Goal: Task Accomplishment & Management: Use online tool/utility

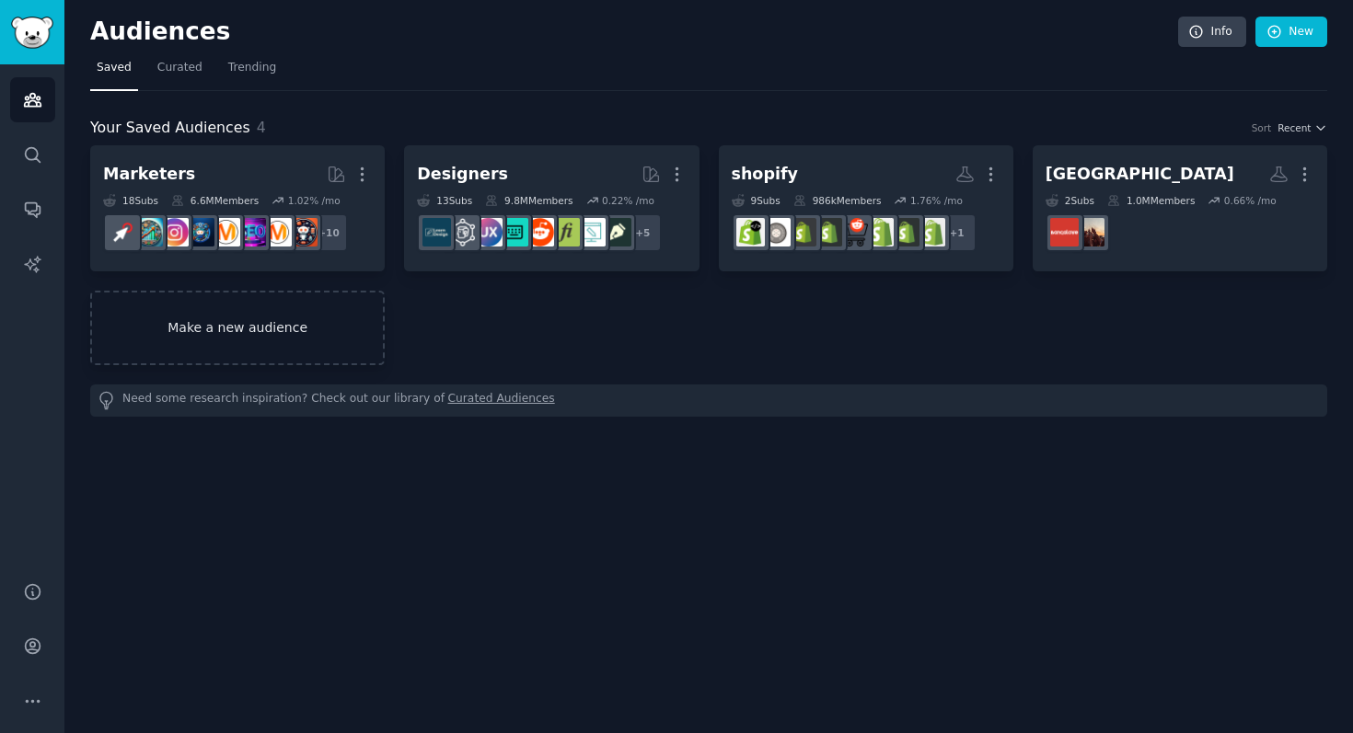
click at [242, 333] on link "Make a new audience" at bounding box center [237, 328] width 294 height 75
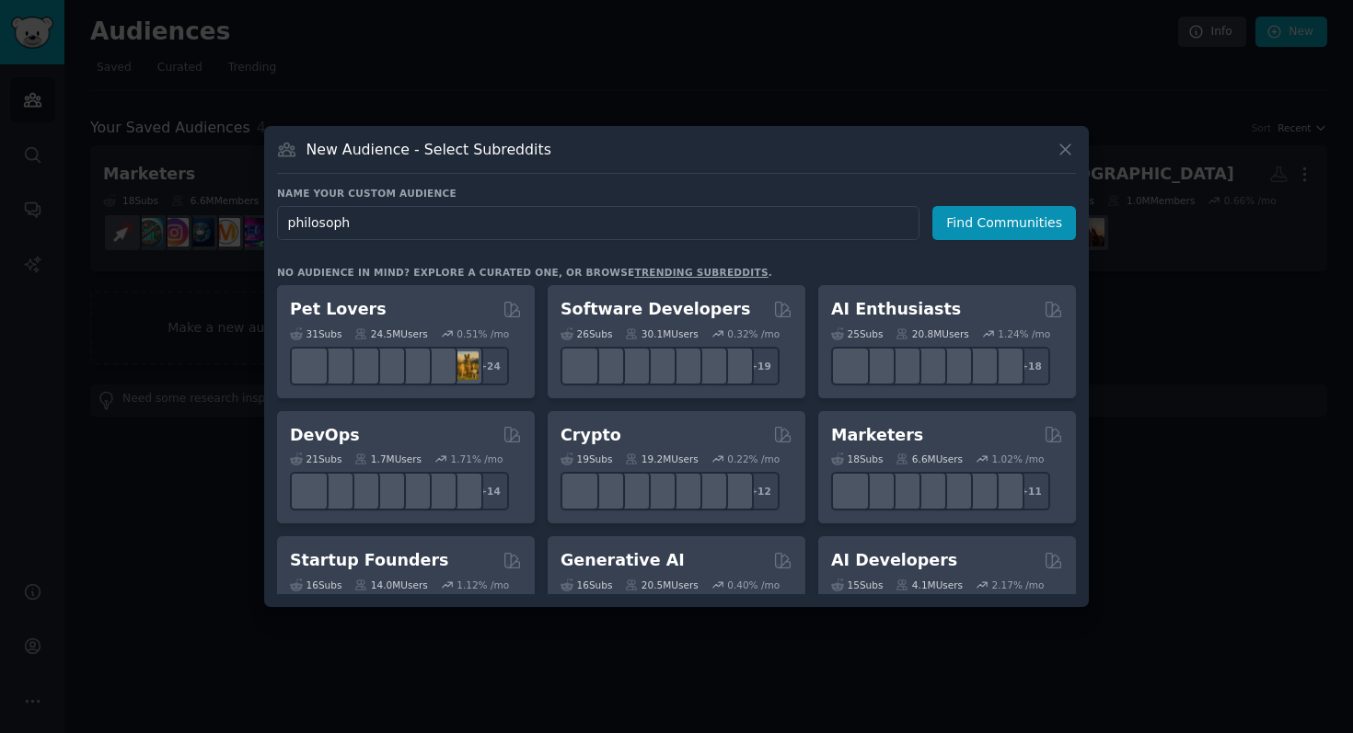
type input "philosophy"
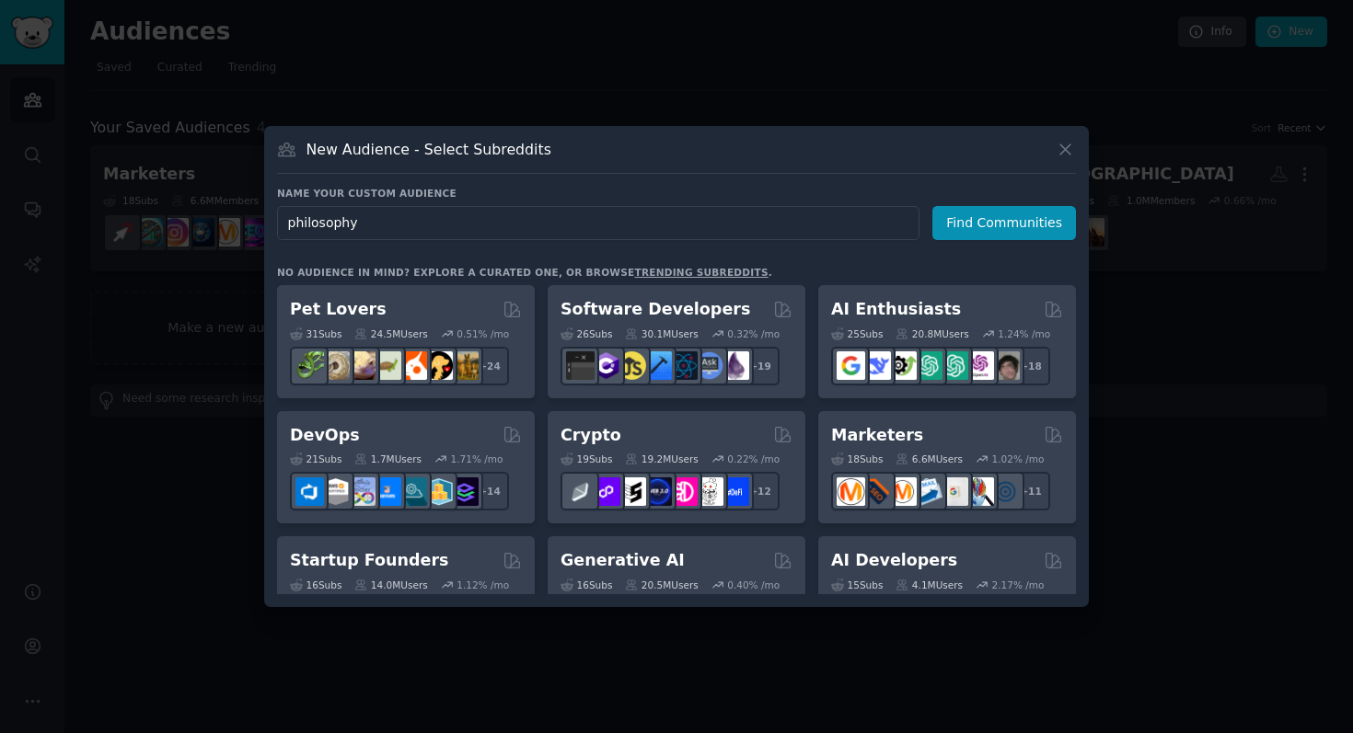
click button "Find Communities" at bounding box center [1004, 223] width 144 height 34
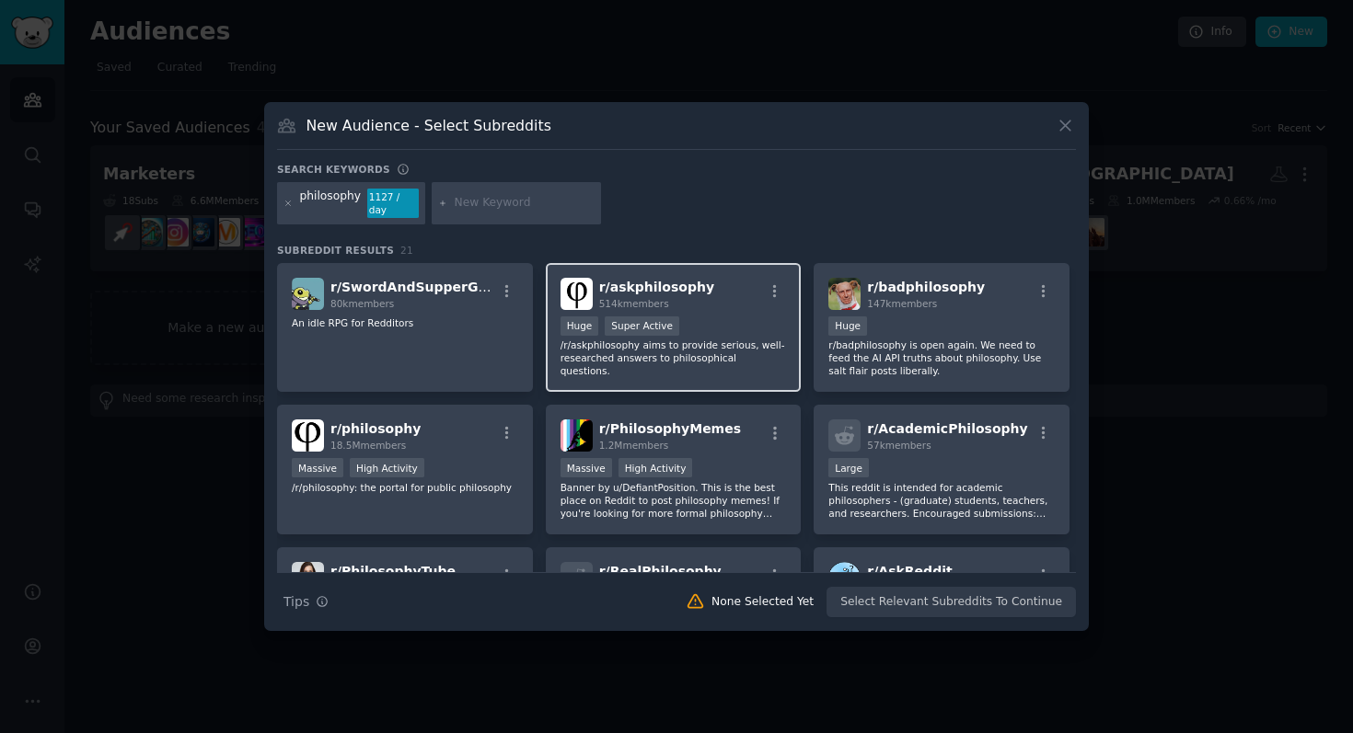
click at [617, 351] on p "/r/askphilosophy aims to provide serious, well-researched answers to philosophi…" at bounding box center [673, 358] width 226 height 39
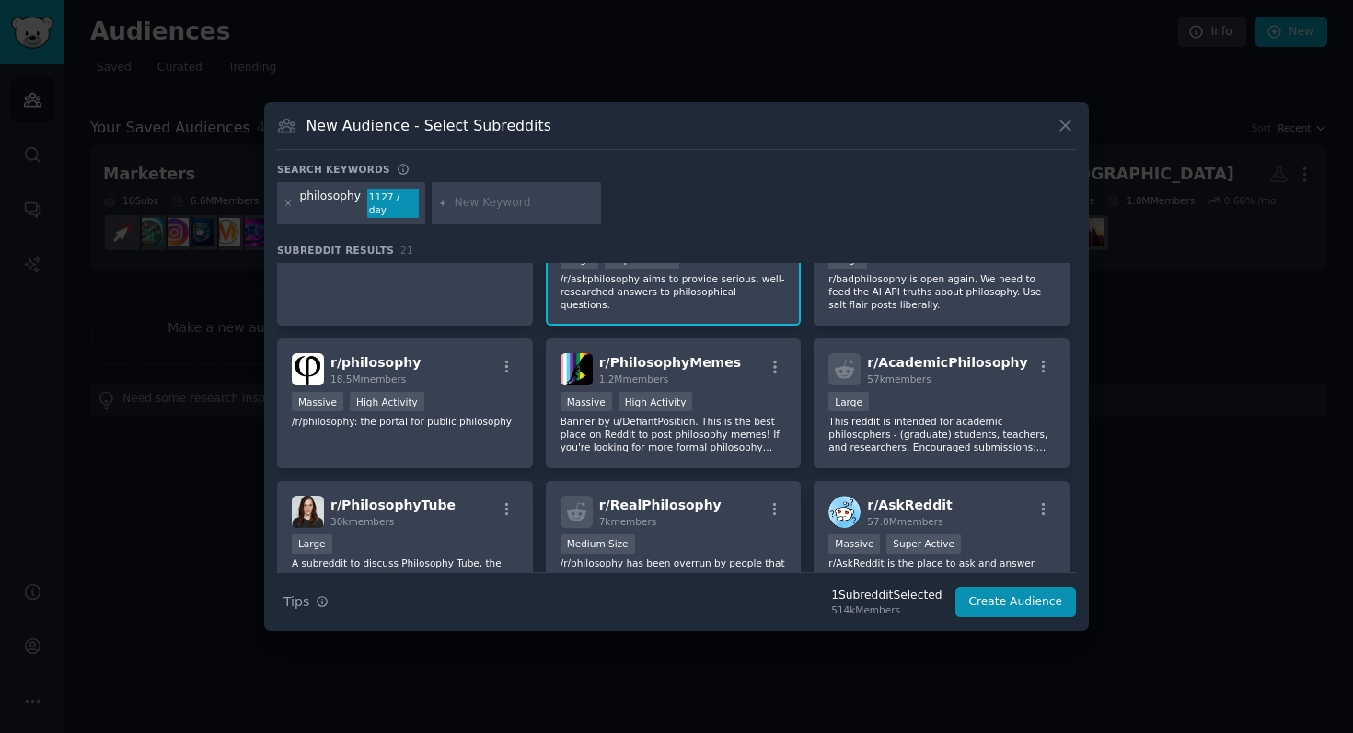
scroll to position [67, 0]
click at [861, 299] on p "r/badphilosophy is open again. We need to feed the AI API truths about philosop…" at bounding box center [941, 290] width 226 height 39
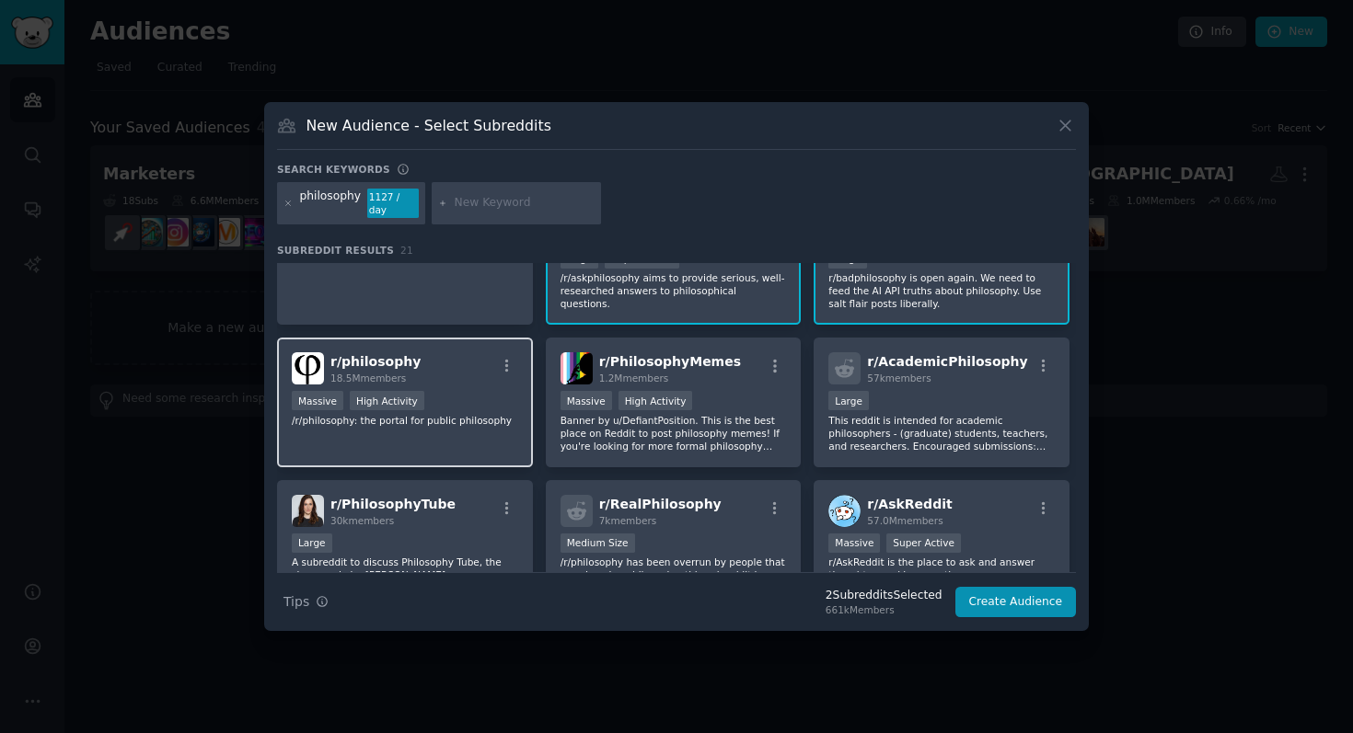
click at [391, 420] on div "r/ philosophy 18.5M members Massive High Activity /r/philosophy: the portal for…" at bounding box center [405, 403] width 256 height 130
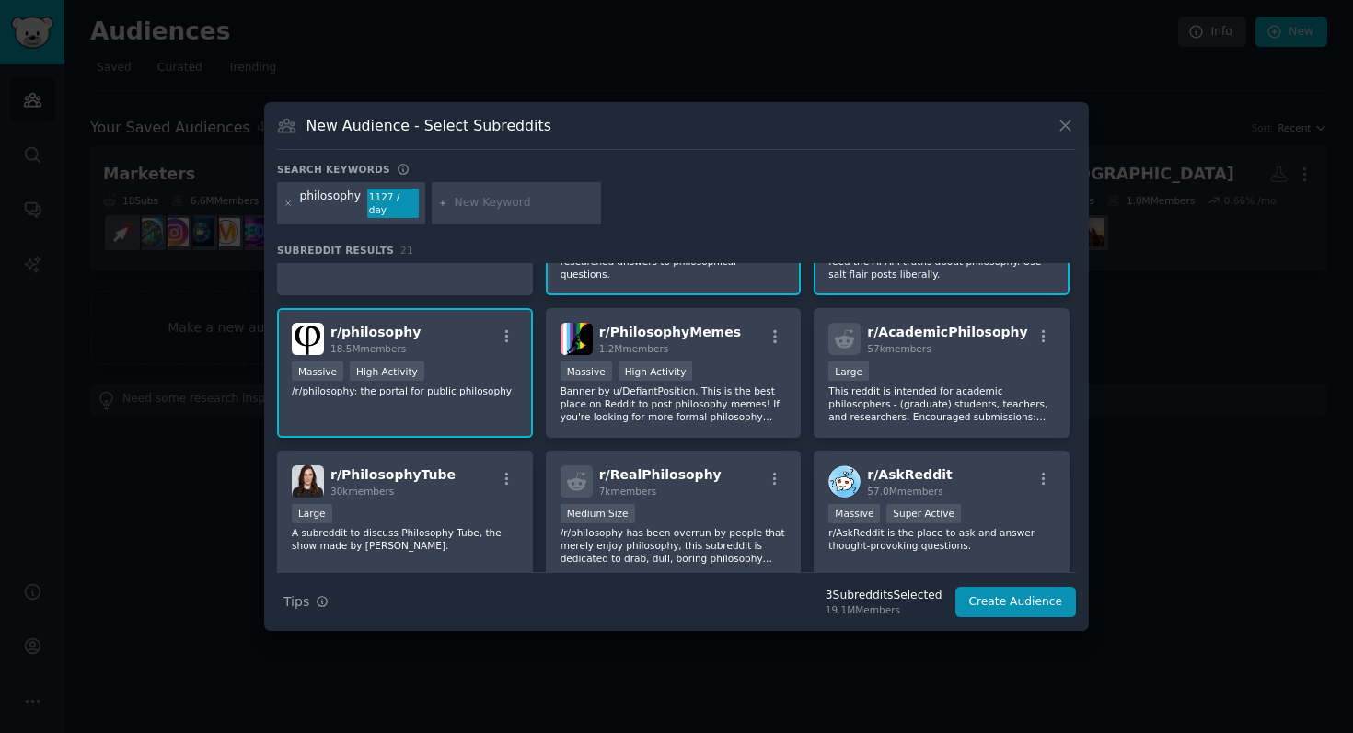
scroll to position [147, 0]
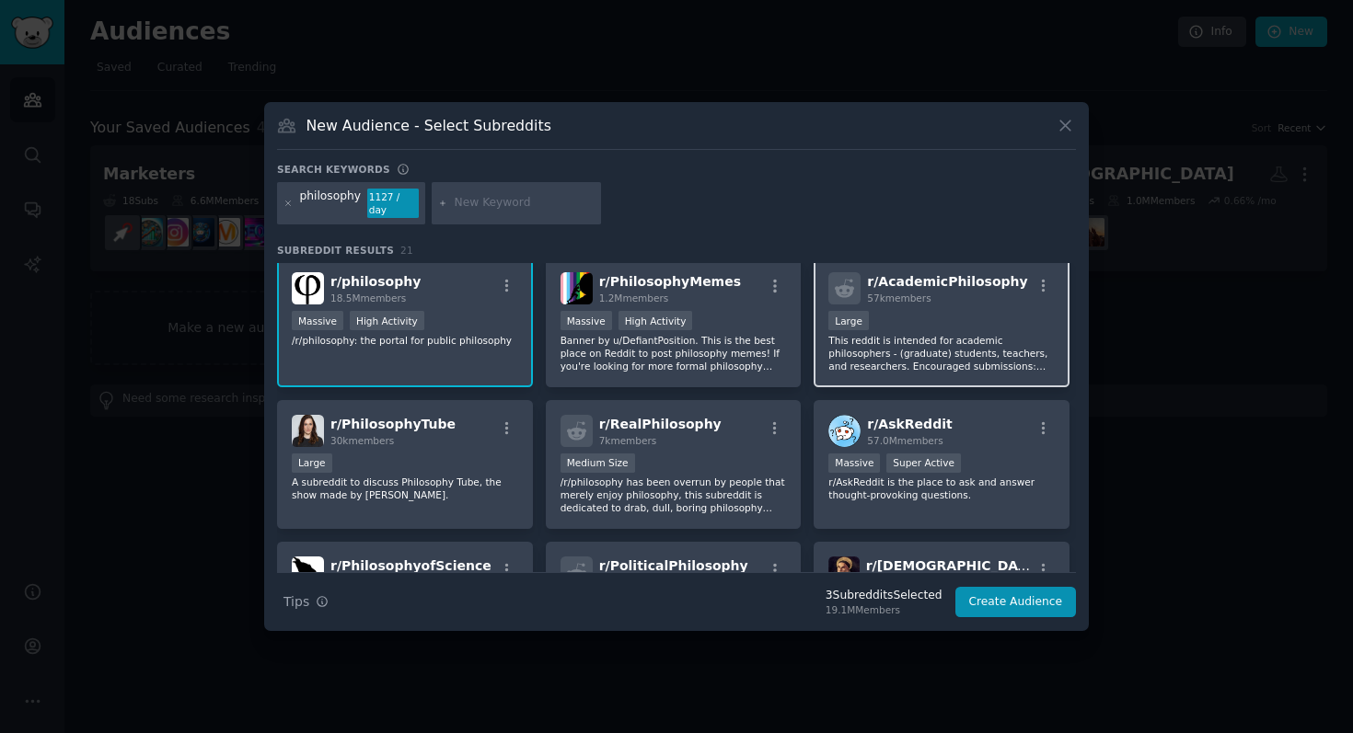
click at [891, 346] on p "This reddit is intended for academic philosophers - (graduate) students, teache…" at bounding box center [941, 353] width 226 height 39
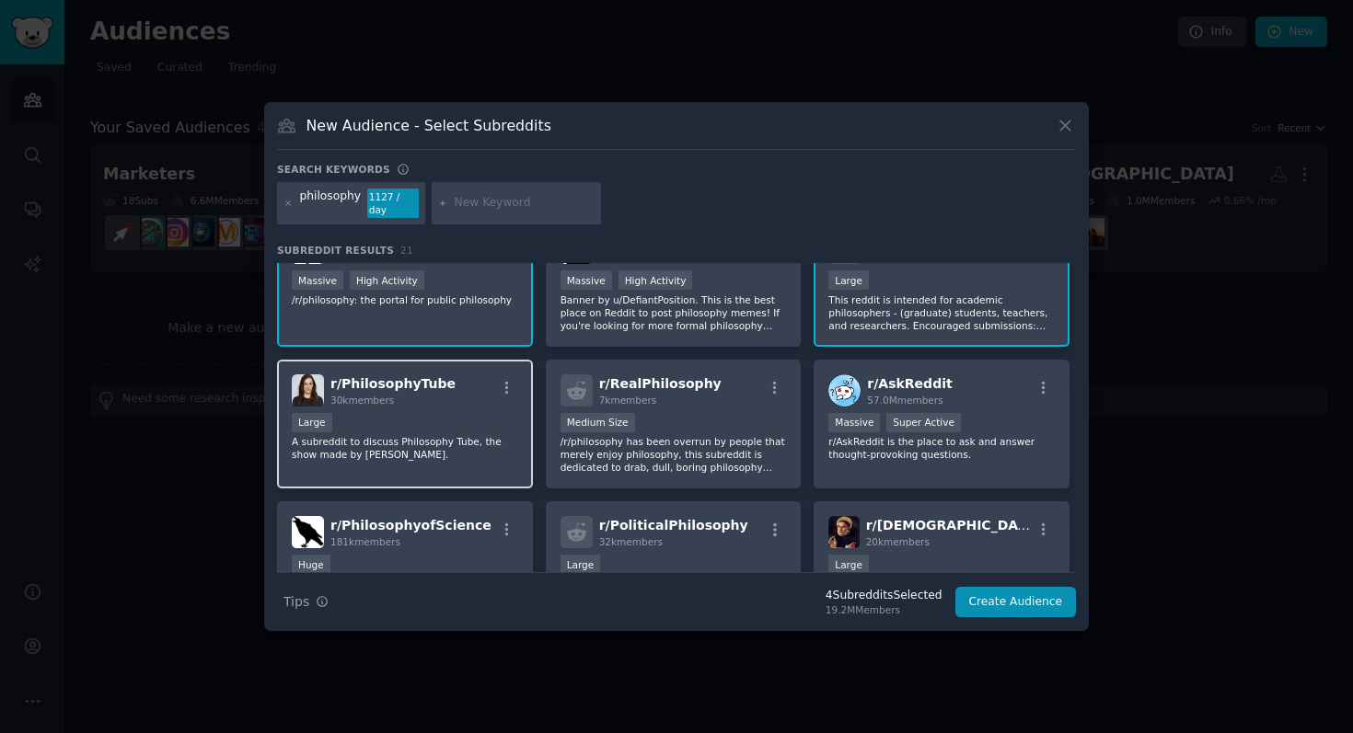
scroll to position [221, 0]
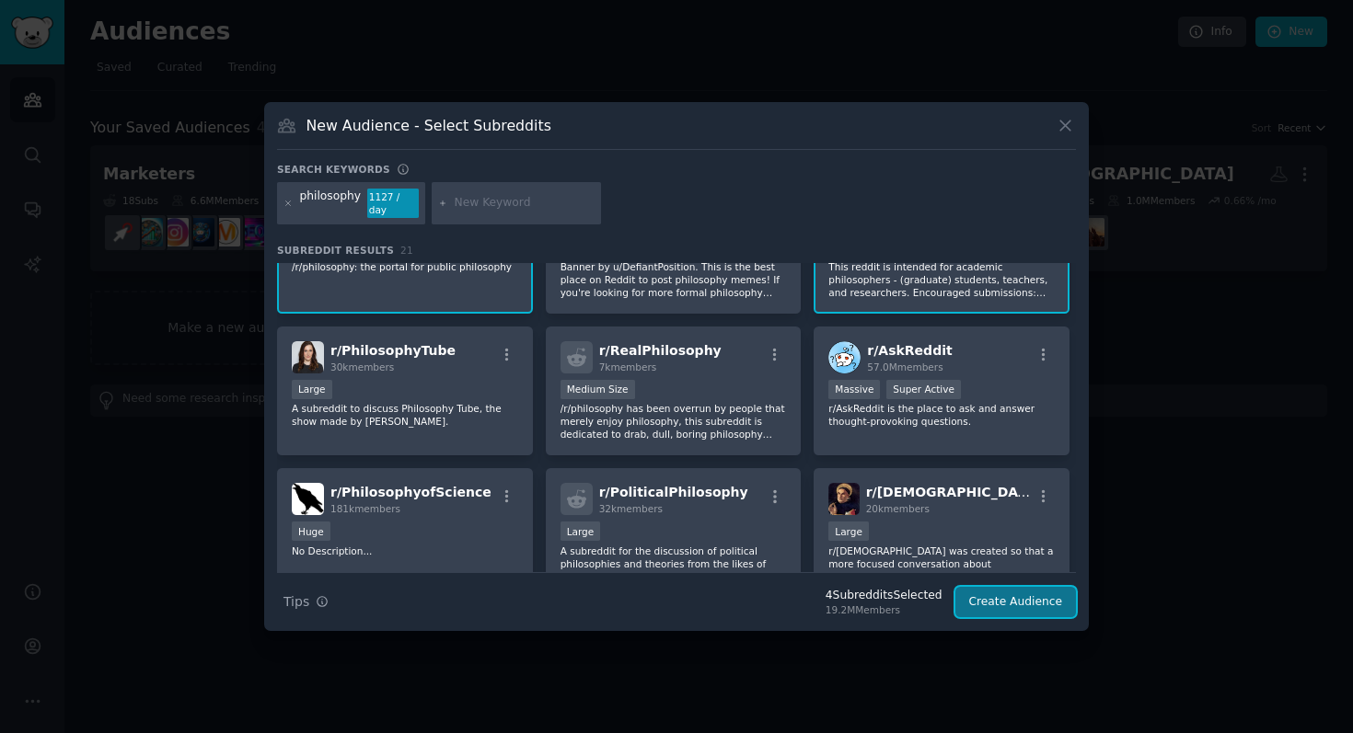
click at [1014, 593] on button "Create Audience" at bounding box center [1015, 602] width 121 height 31
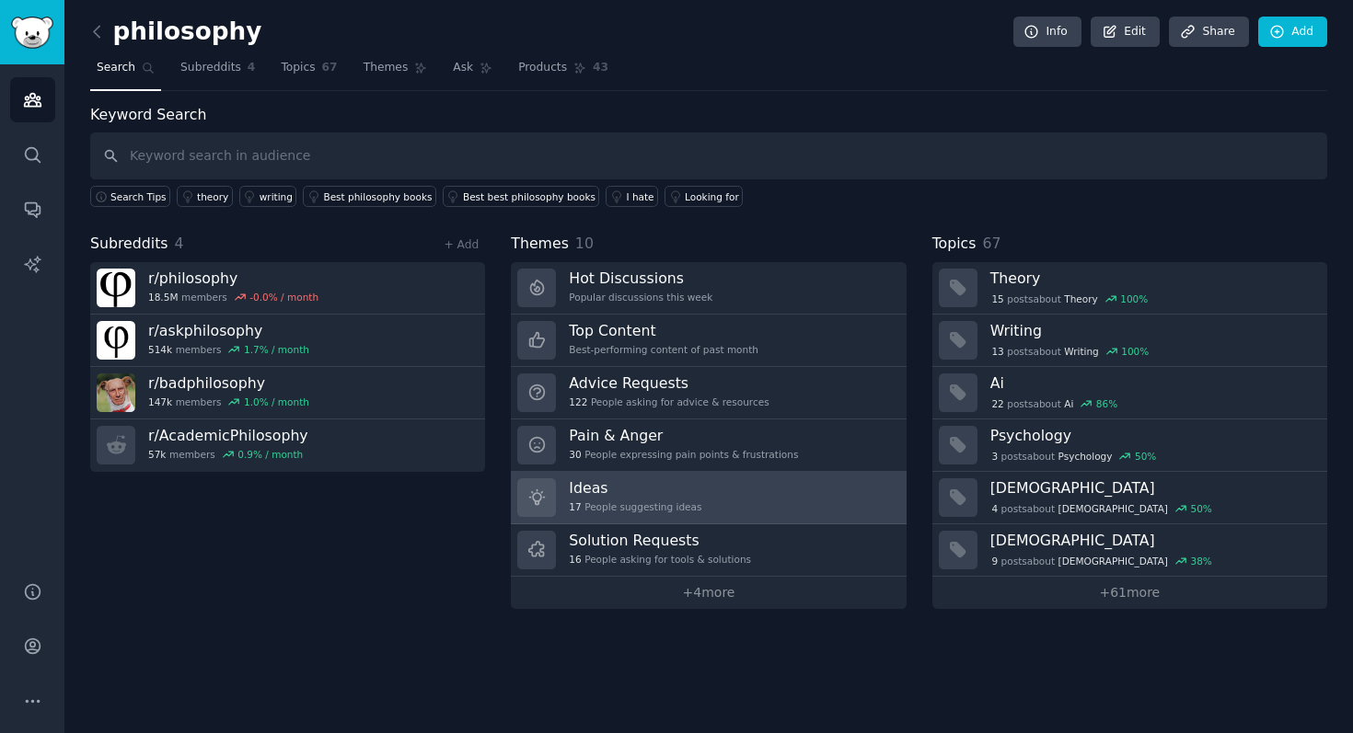
click at [703, 500] on link "Ideas 17 People suggesting ideas" at bounding box center [708, 498] width 395 height 52
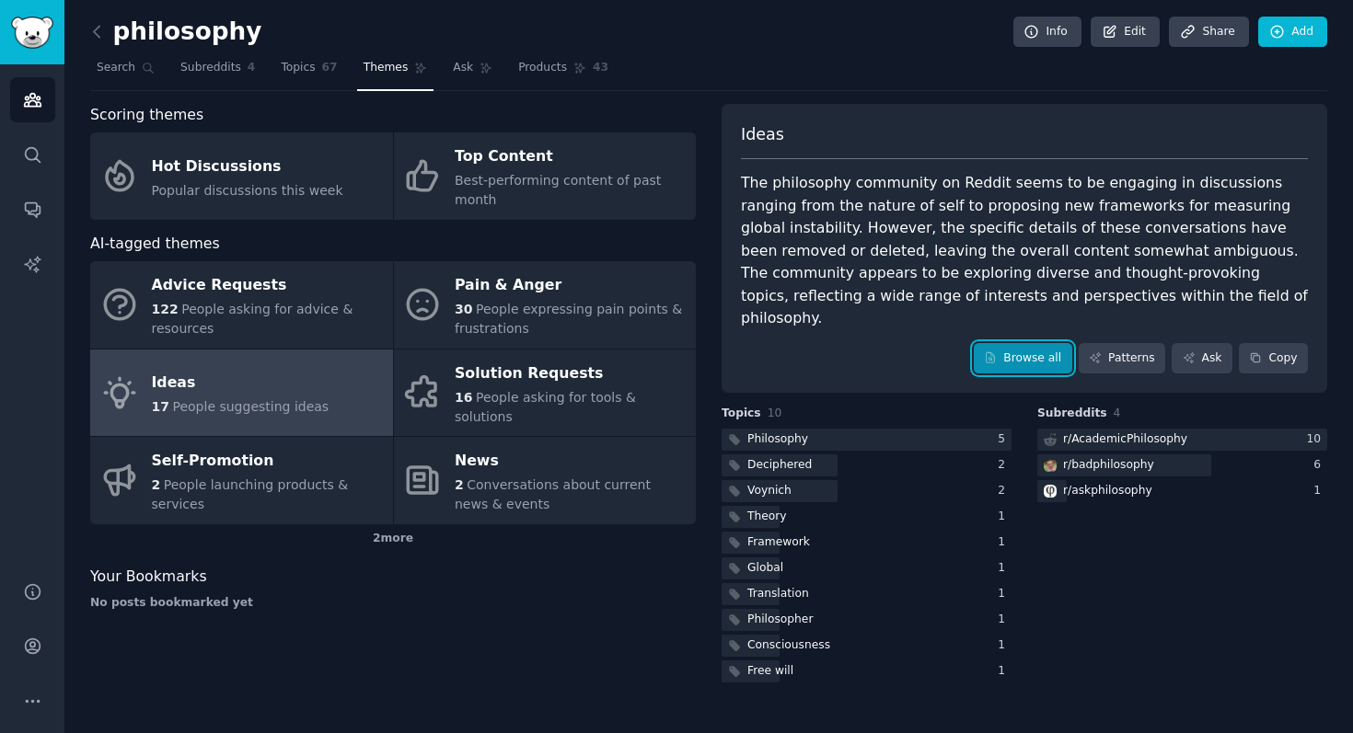
click at [1001, 343] on link "Browse all" at bounding box center [1023, 358] width 98 height 31
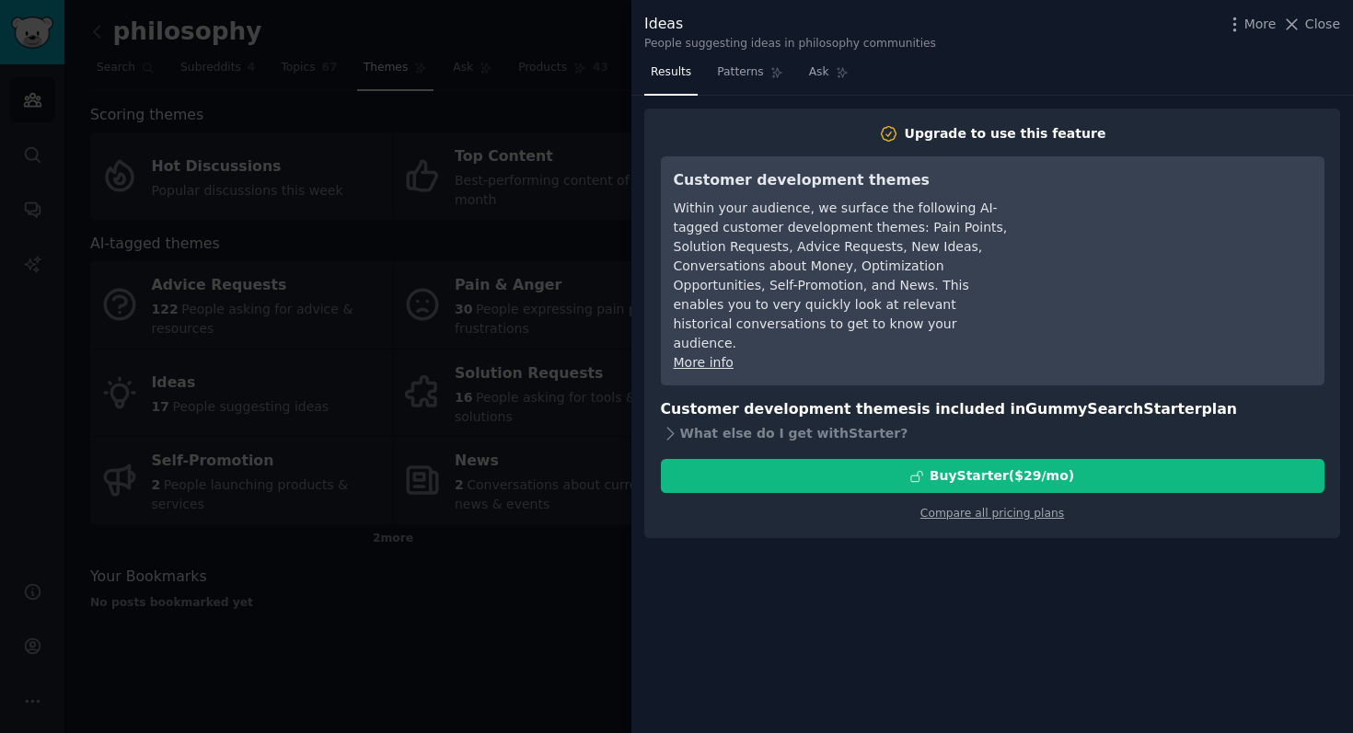
click at [551, 277] on div at bounding box center [676, 366] width 1353 height 733
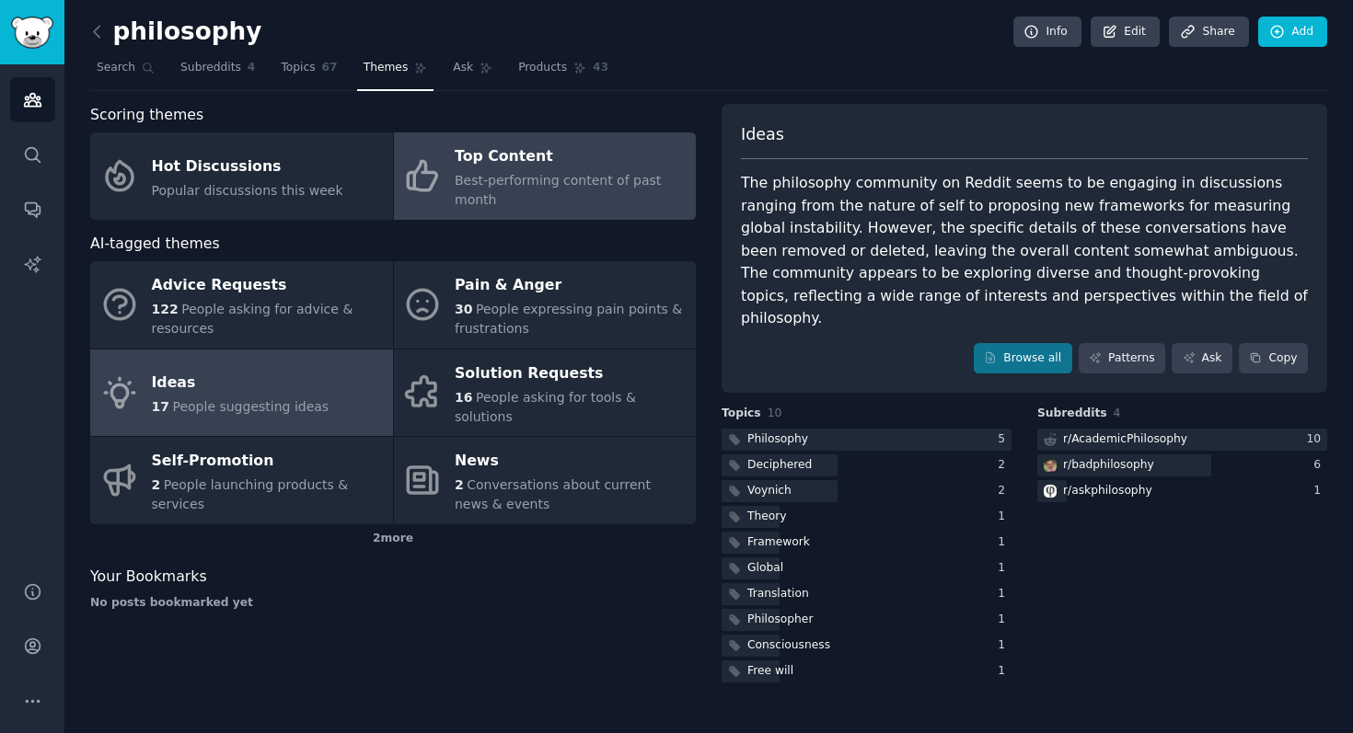
click at [412, 180] on icon at bounding box center [422, 176] width 29 height 29
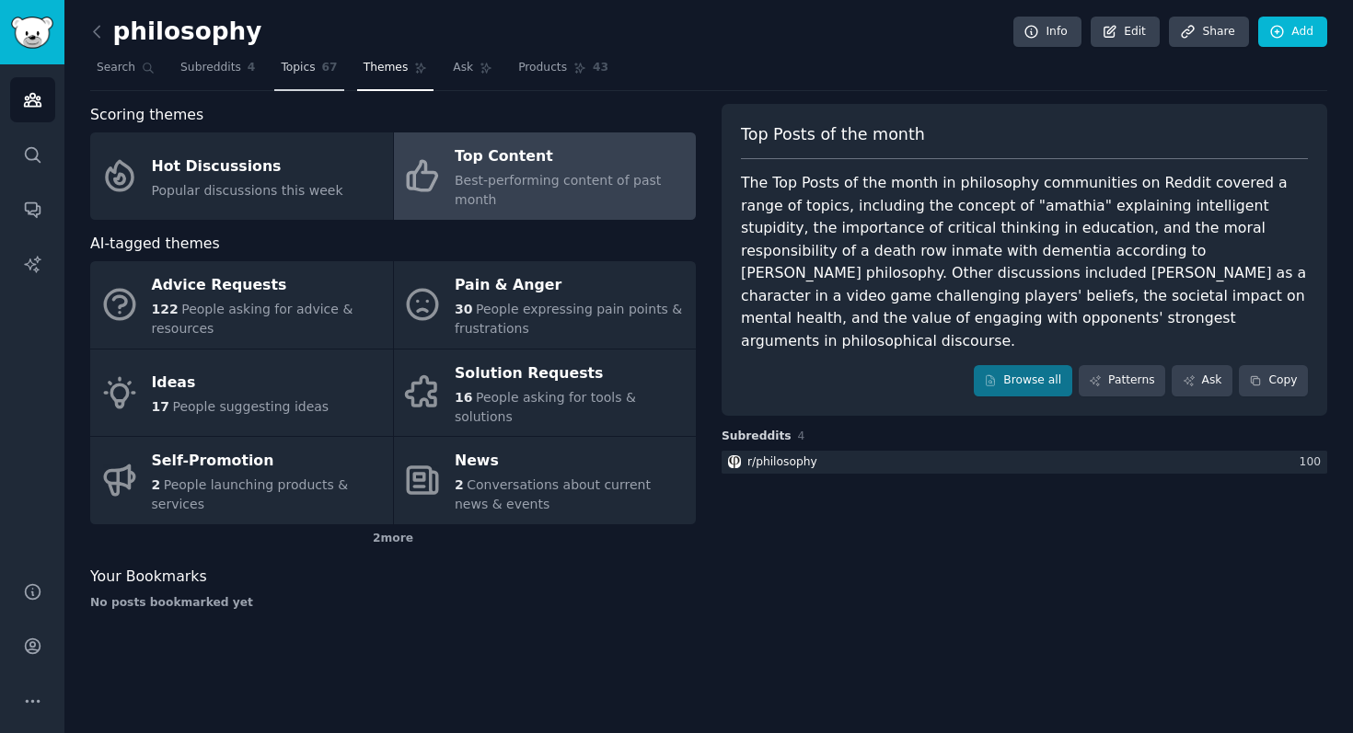
click at [290, 73] on span "Topics" at bounding box center [298, 68] width 34 height 17
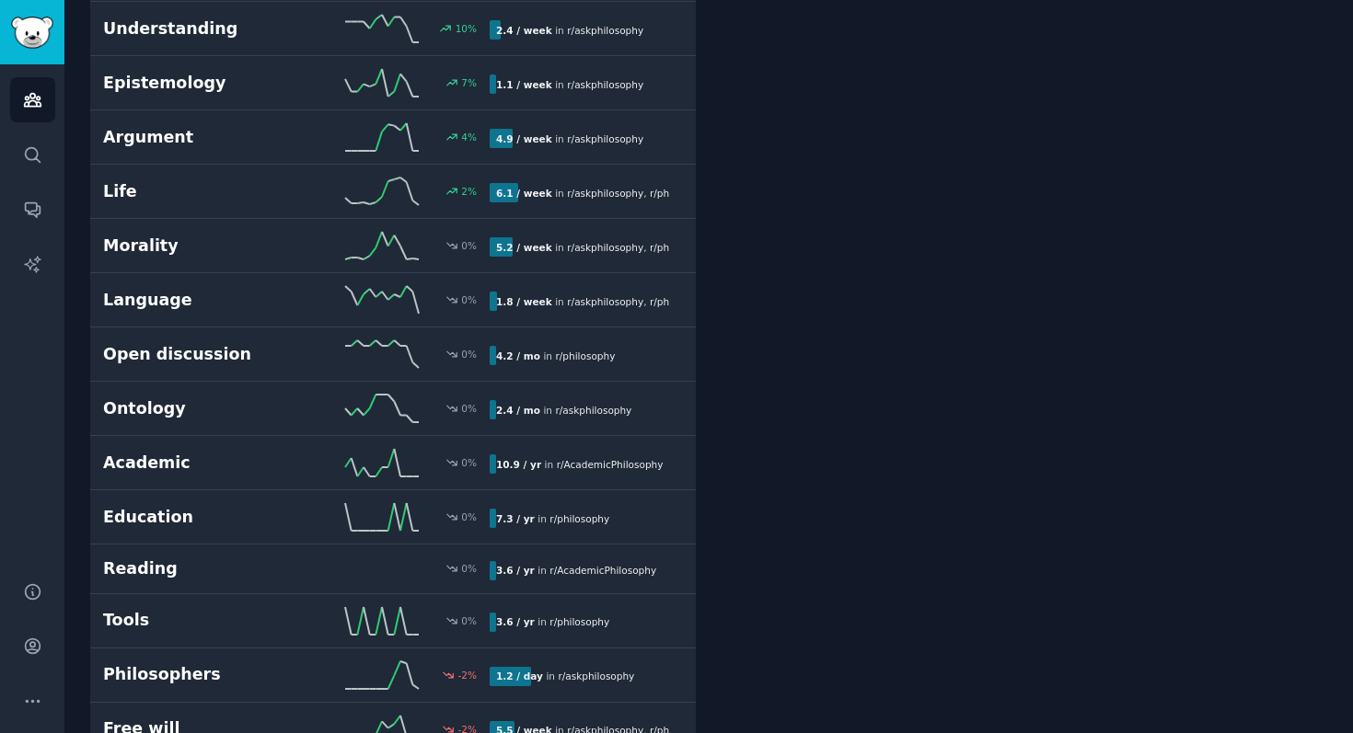
scroll to position [951, 0]
